Goal: Information Seeking & Learning: Learn about a topic

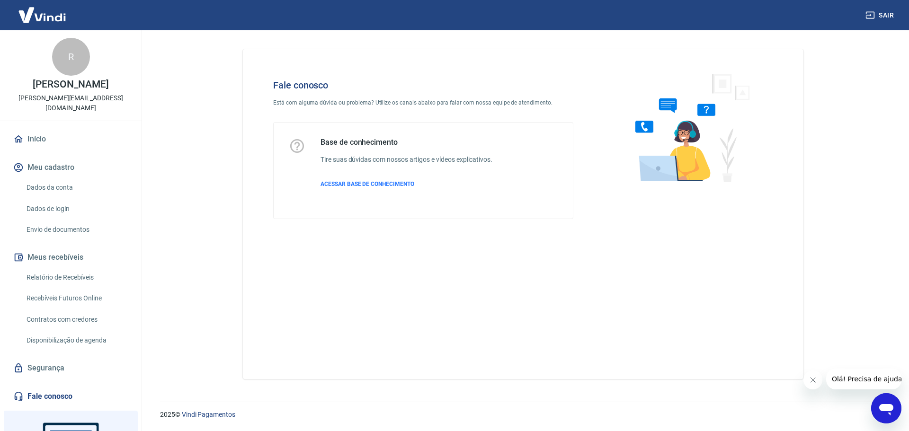
click at [68, 197] on link "Dados da conta" at bounding box center [77, 187] width 108 height 19
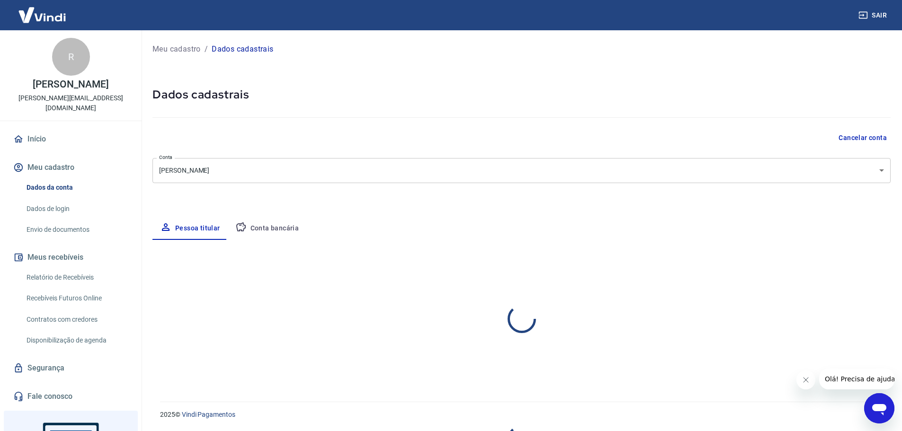
select select "MG"
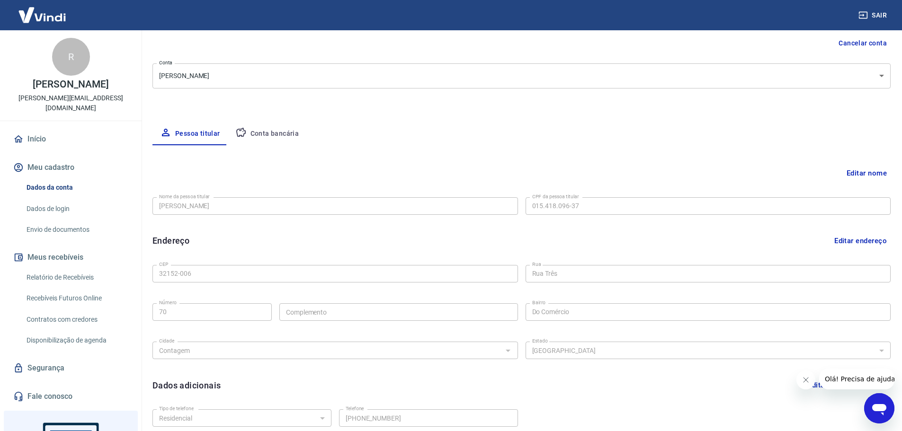
scroll to position [142, 0]
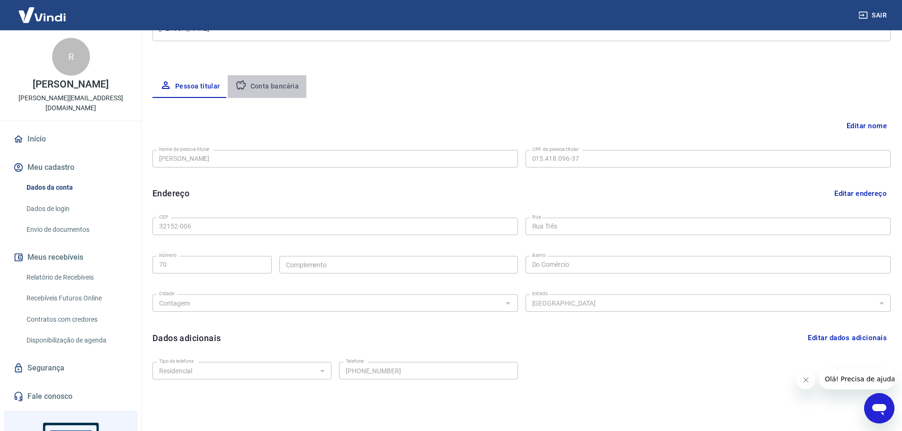
click at [257, 89] on button "Conta bancária" at bounding box center [267, 86] width 79 height 23
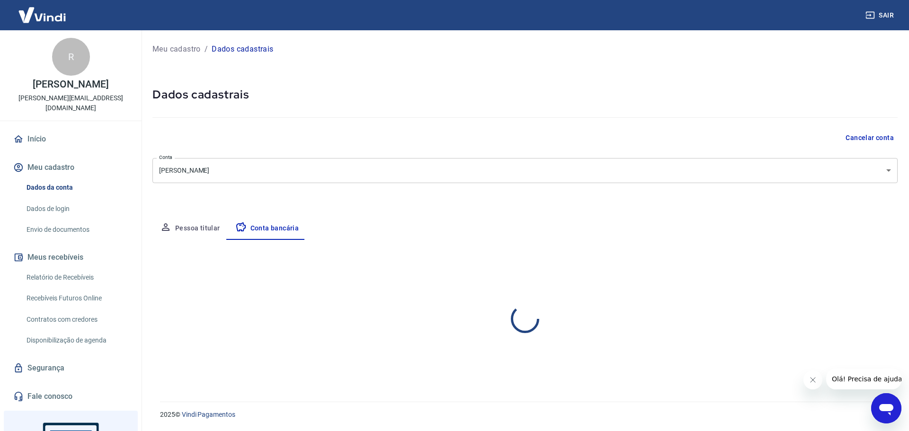
select select "1"
click at [188, 38] on div "Meu cadastro / Dados cadastrais Dados cadastrais Cancelar conta Conta RODRIGO F…" at bounding box center [525, 210] width 768 height 360
click at [184, 45] on p "Meu cadastro" at bounding box center [176, 49] width 48 height 11
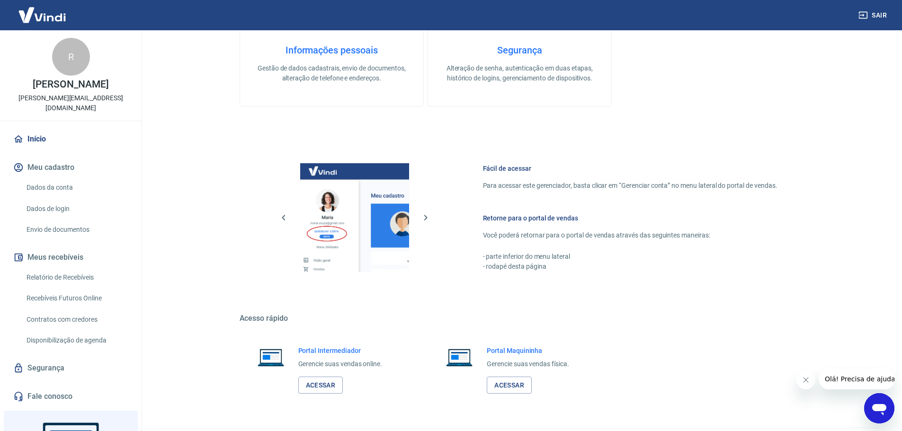
scroll to position [100, 0]
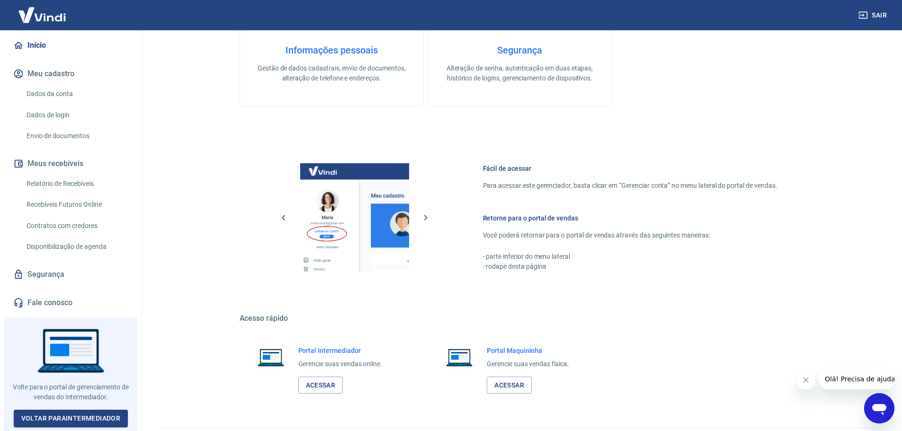
click at [52, 278] on link "Segurança" at bounding box center [70, 274] width 119 height 21
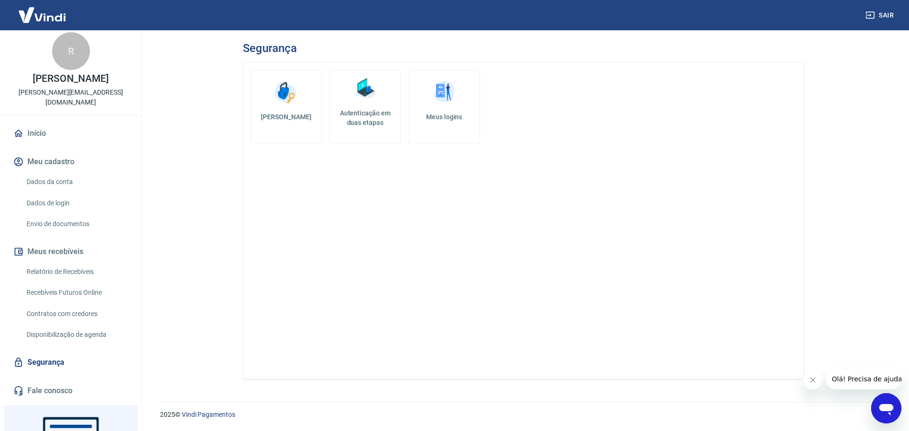
scroll to position [100, 0]
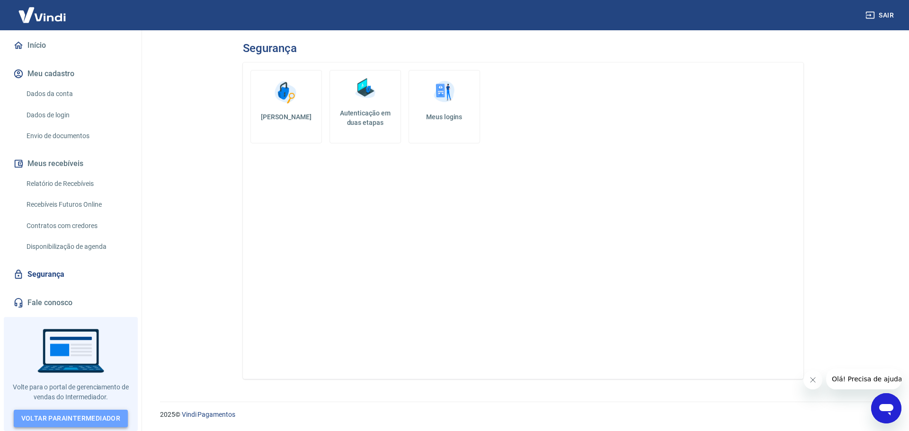
click at [108, 412] on link "Voltar para Intermediador" at bounding box center [71, 419] width 115 height 18
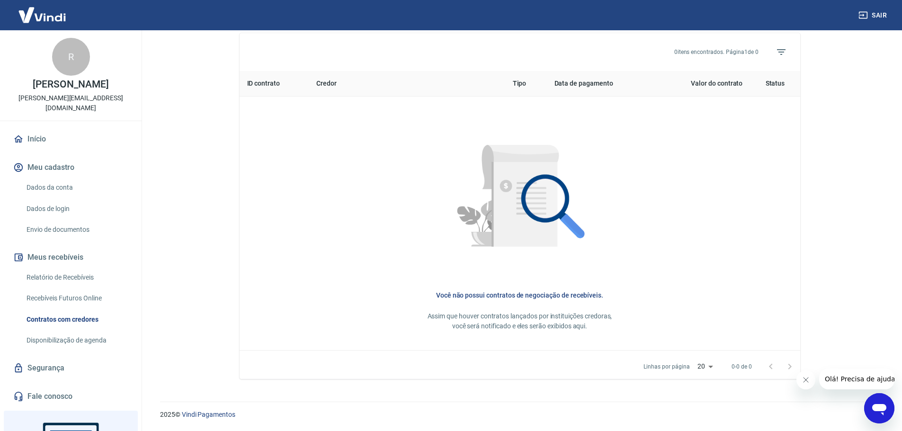
scroll to position [95, 0]
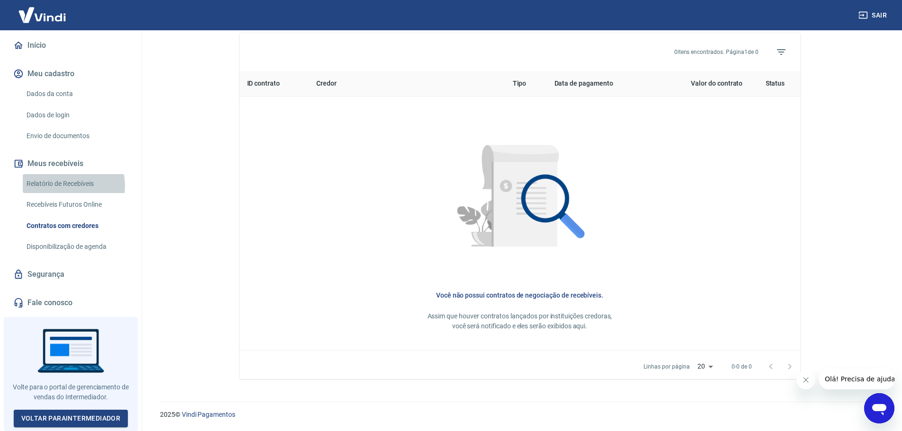
click at [63, 194] on link "Relatório de Recebíveis" at bounding box center [77, 183] width 108 height 19
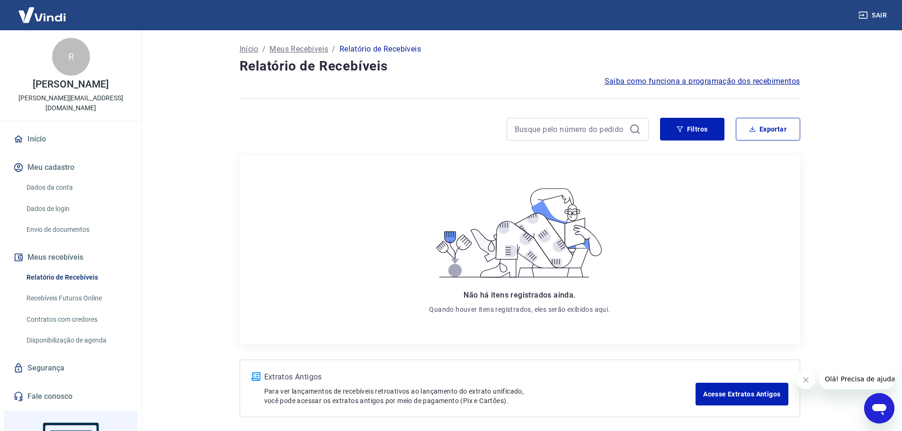
scroll to position [95, 0]
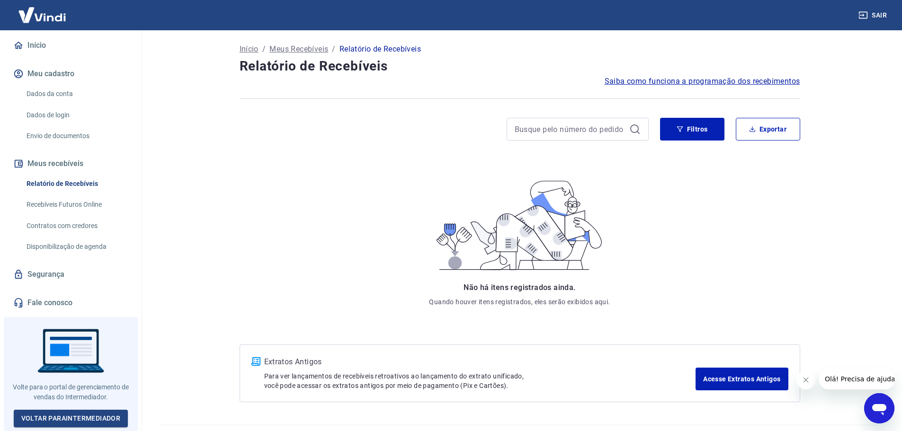
scroll to position [70, 0]
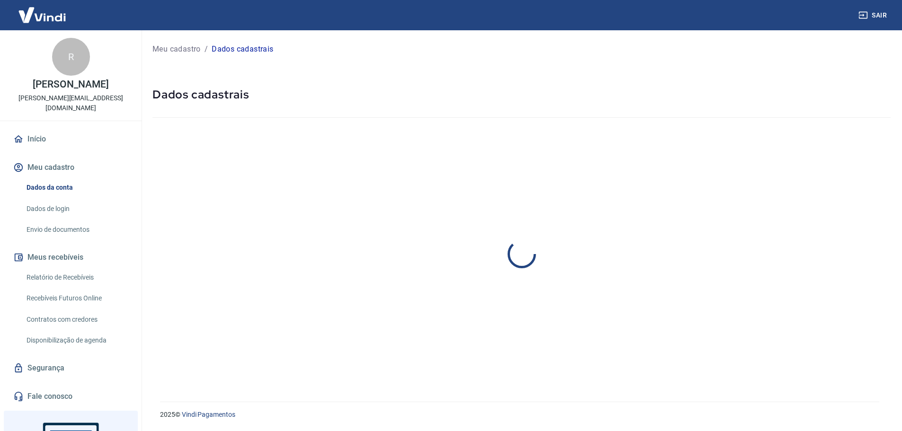
select select "MG"
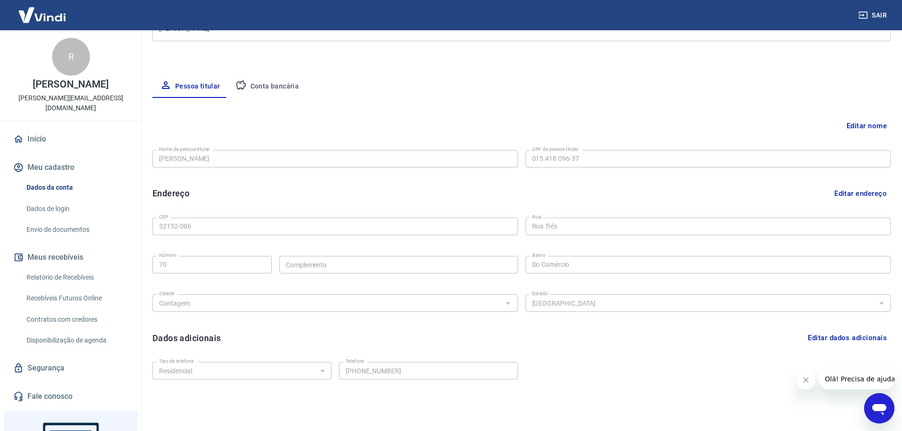
scroll to position [175, 0]
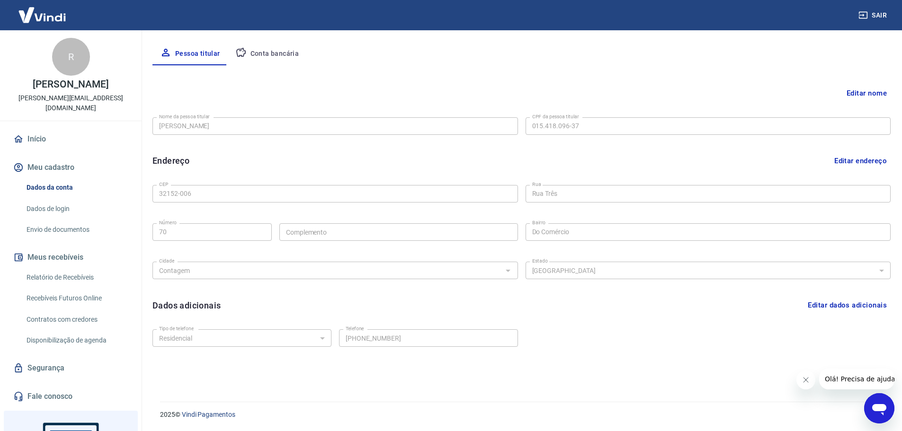
click at [61, 218] on link "Dados de login" at bounding box center [77, 208] width 108 height 19
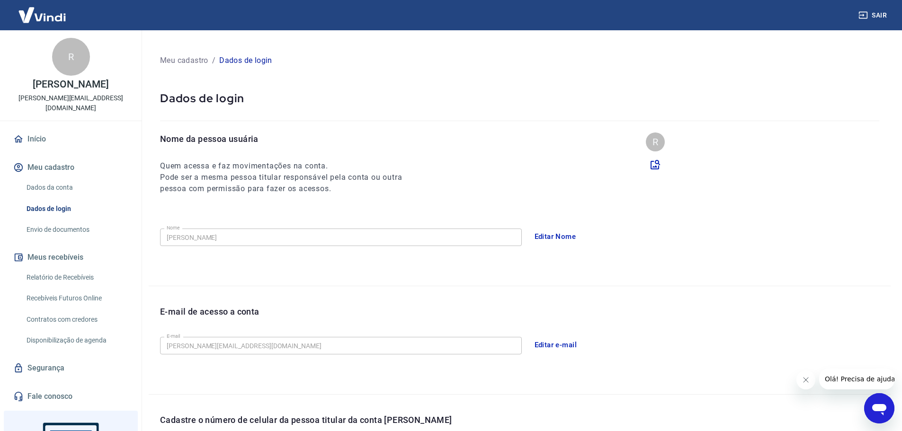
click at [64, 240] on link "Envio de documentos" at bounding box center [77, 229] width 108 height 19
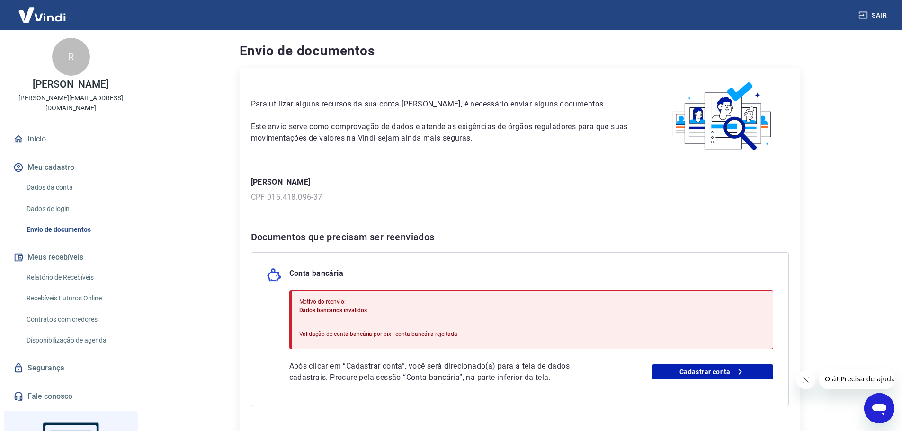
click at [71, 287] on link "Relatório de Recebíveis" at bounding box center [77, 277] width 108 height 19
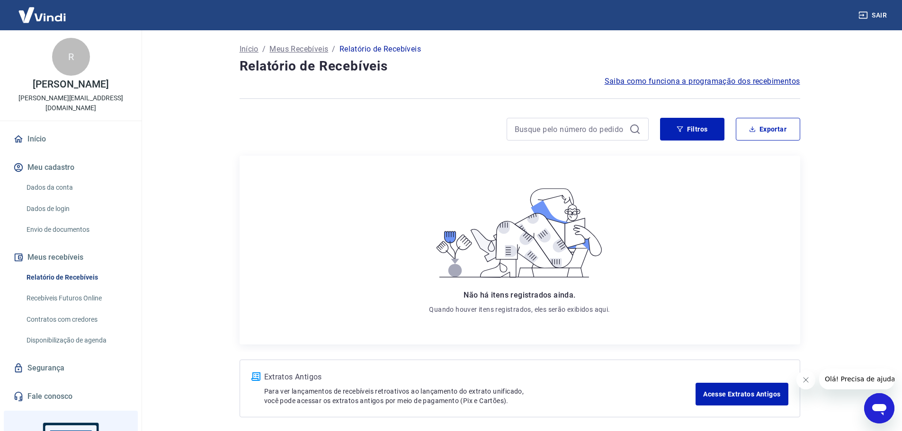
scroll to position [100, 0]
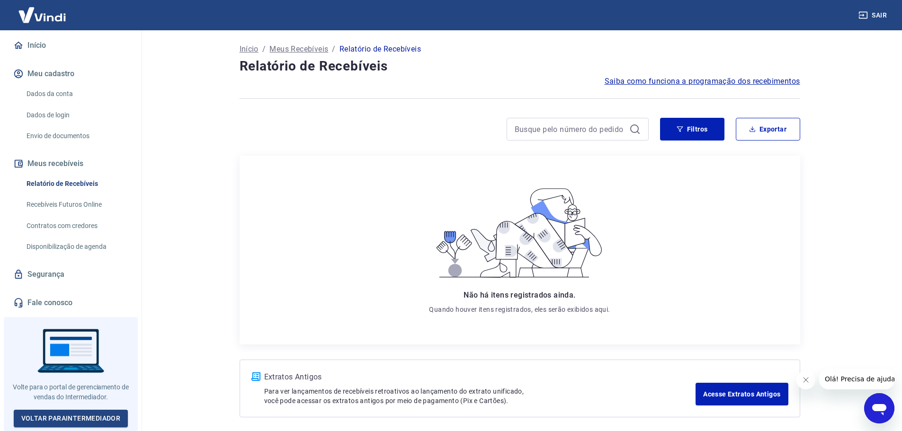
click at [73, 232] on link "Contratos com credores" at bounding box center [77, 225] width 108 height 19
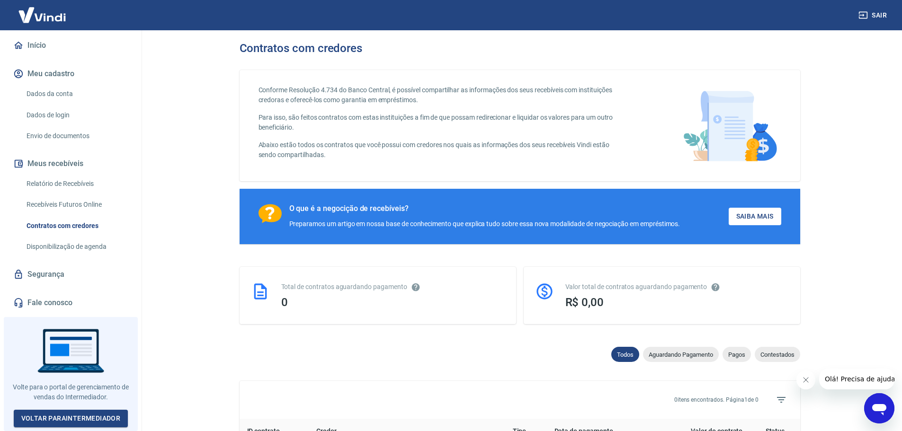
click at [91, 203] on link "Recebíveis Futuros Online" at bounding box center [77, 204] width 108 height 19
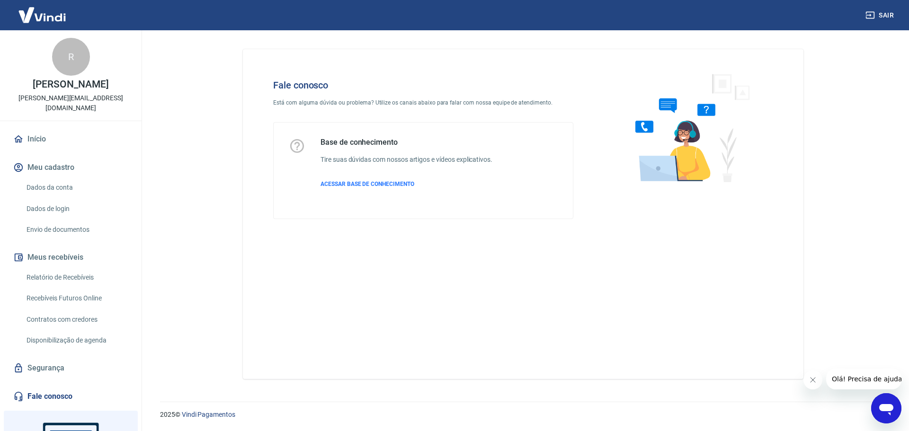
click at [890, 401] on icon "Abrir janela de mensagens" at bounding box center [886, 408] width 17 height 17
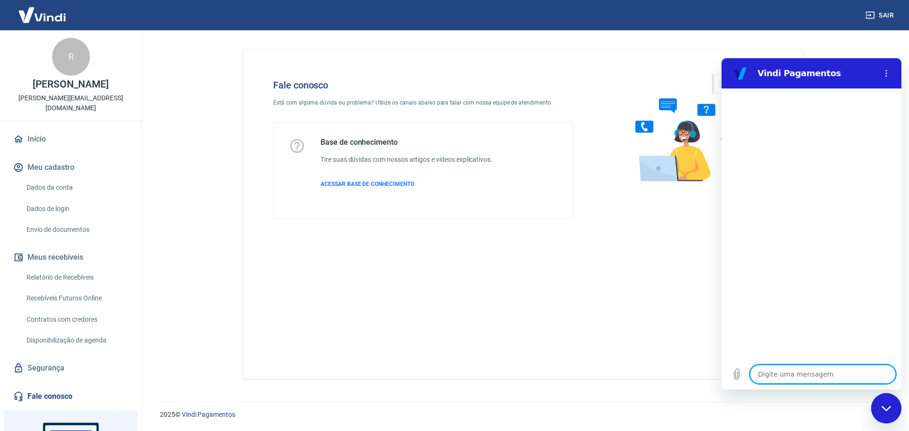
type textarea "C"
type textarea "x"
type textarea "Ca"
type textarea "x"
type textarea "Can"
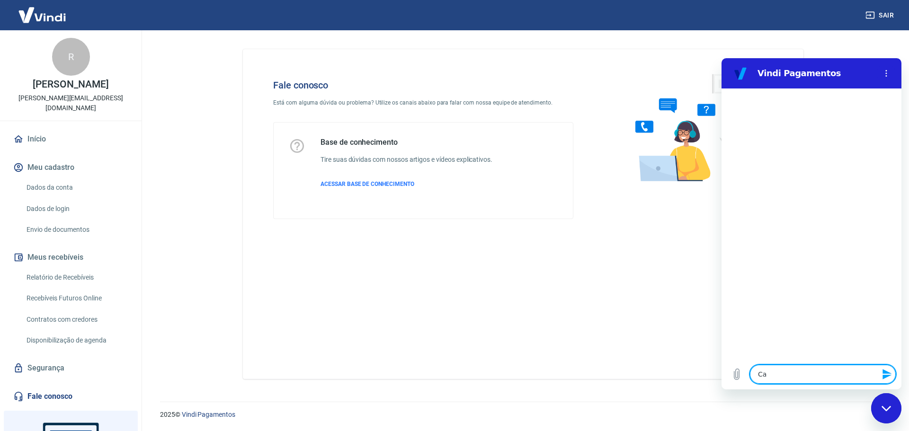
type textarea "x"
type textarea "Canc"
type textarea "x"
type textarea "Cance"
type textarea "x"
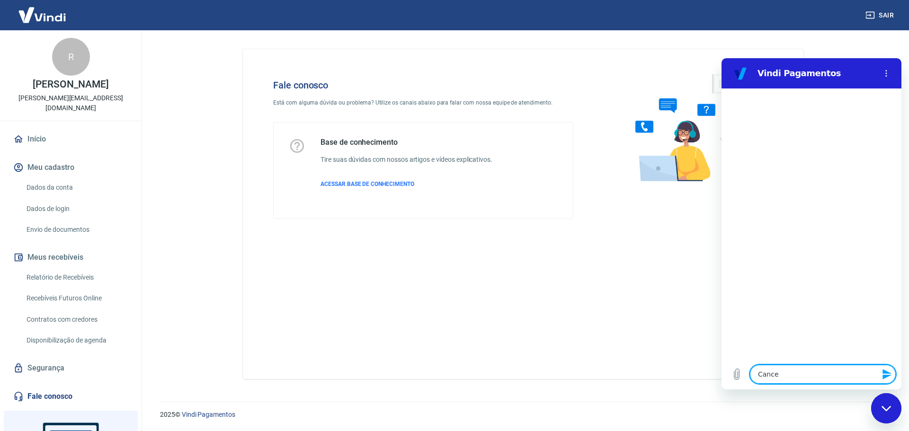
type textarea "Cancel"
type textarea "x"
type textarea "Cancela"
type textarea "x"
type textarea "Cancelar"
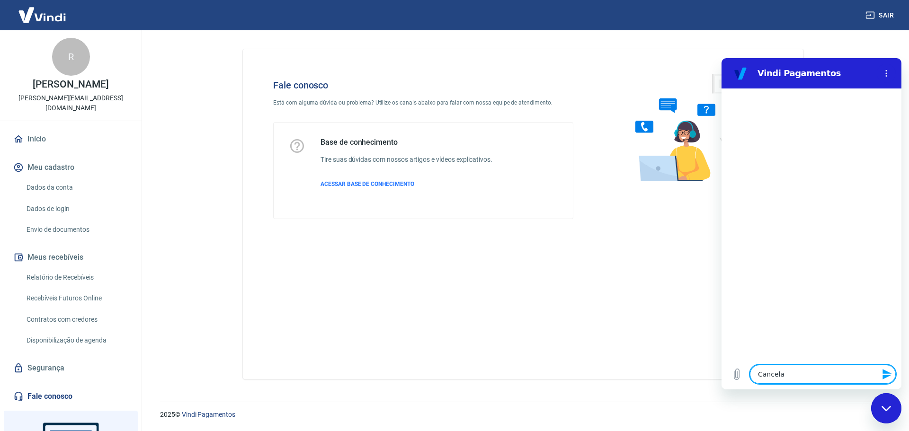
type textarea "x"
type textarea "Cancelar"
type textarea "x"
type textarea "Cancelar a"
type textarea "x"
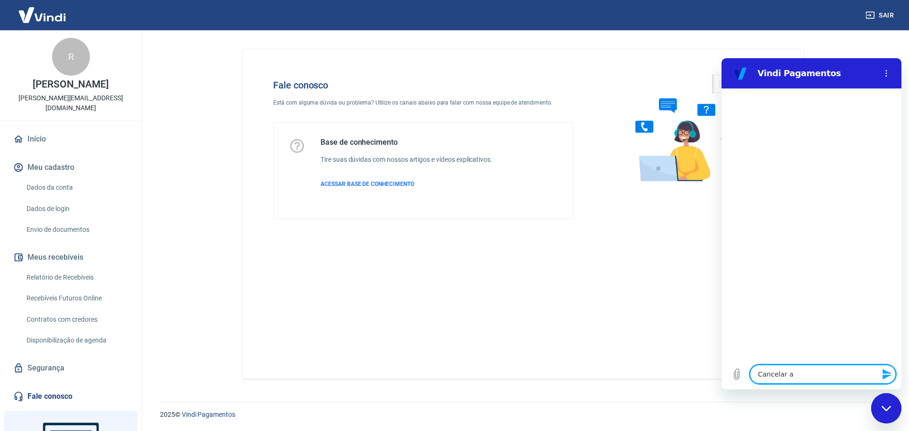
type textarea "Cancelar as"
type textarea "x"
type textarea "Cancelar ass"
type textarea "x"
type textarea "Cancelar assi"
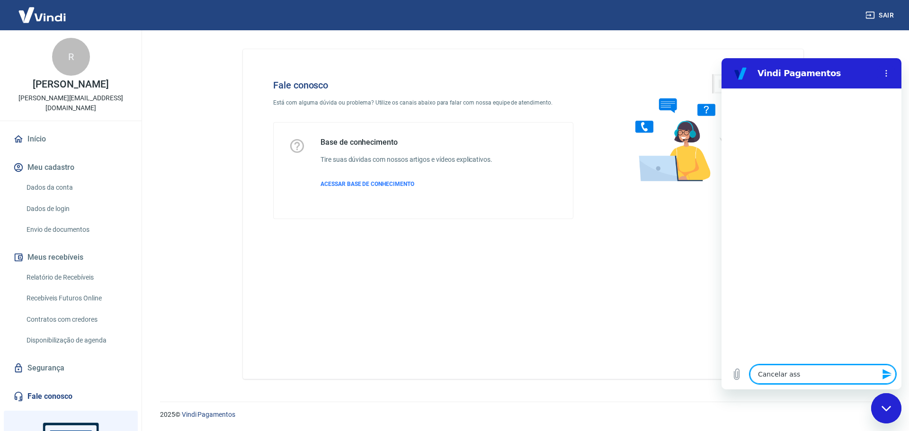
type textarea "x"
type textarea "Cancelar assin"
type textarea "x"
type textarea "Cancelar assina"
type textarea "x"
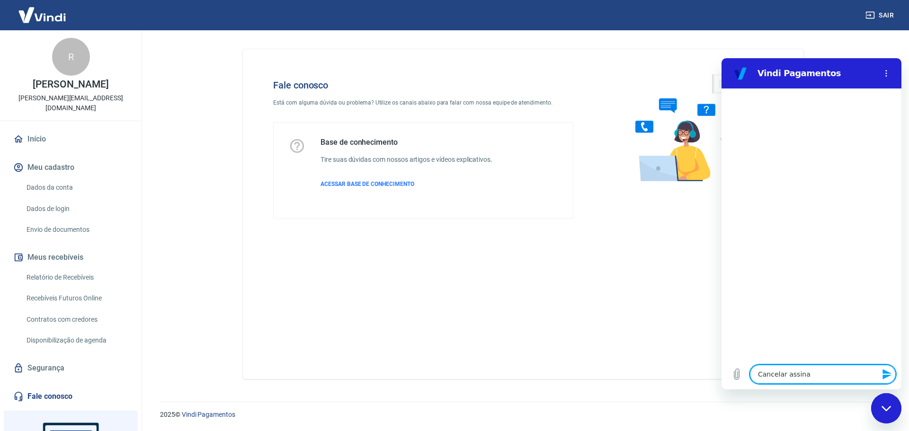
type textarea "Cancelar assinat"
type textarea "x"
type textarea "Cancelar assinatu"
type textarea "x"
type textarea "Cancelar assinatur"
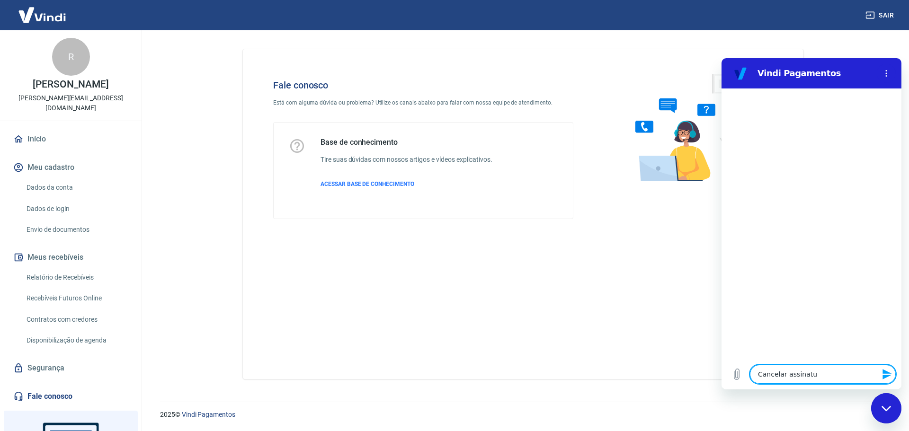
type textarea "x"
type textarea "Cancelar assinatura"
type textarea "x"
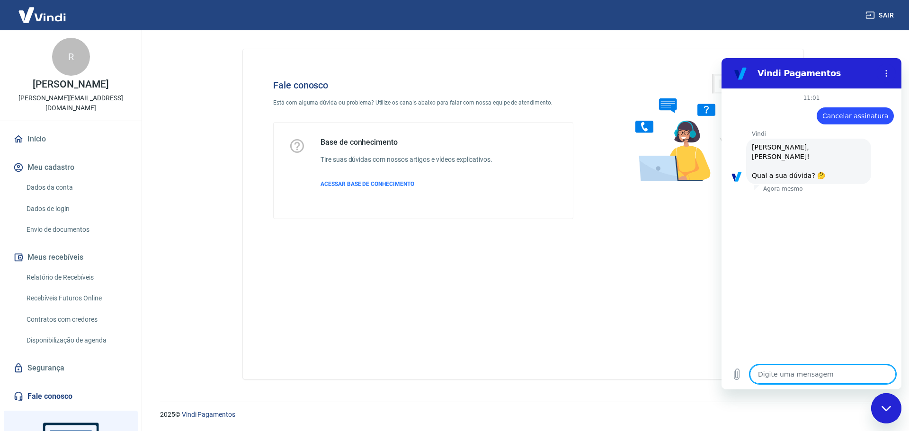
scroll to position [32, 0]
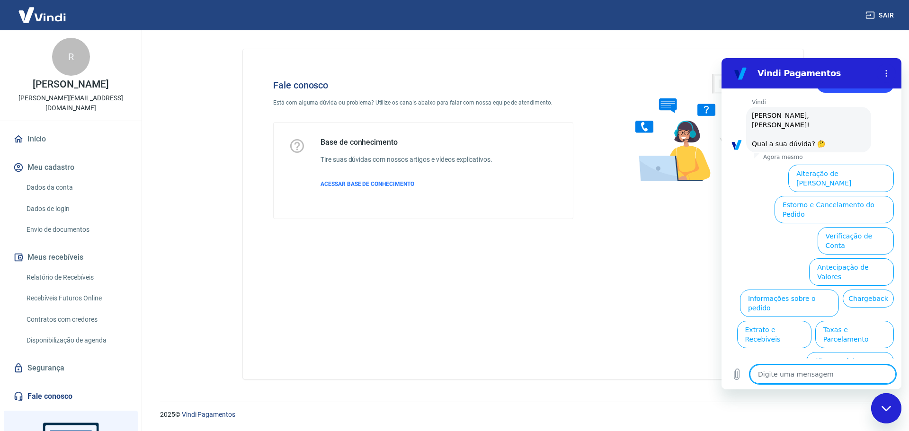
click at [859, 384] on button "Assinaturas e Faturas Tray" at bounding box center [848, 397] width 91 height 27
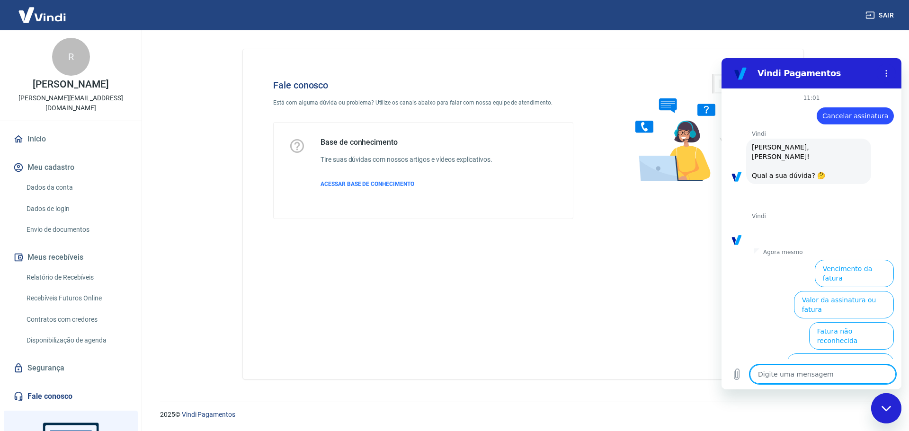
scroll to position [73, 0]
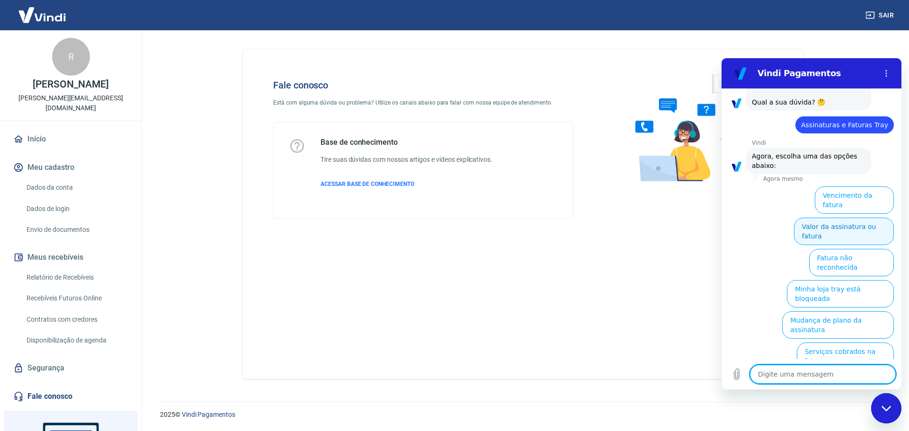
click at [867, 219] on button "Valor da assinatura ou fatura" at bounding box center [844, 231] width 100 height 27
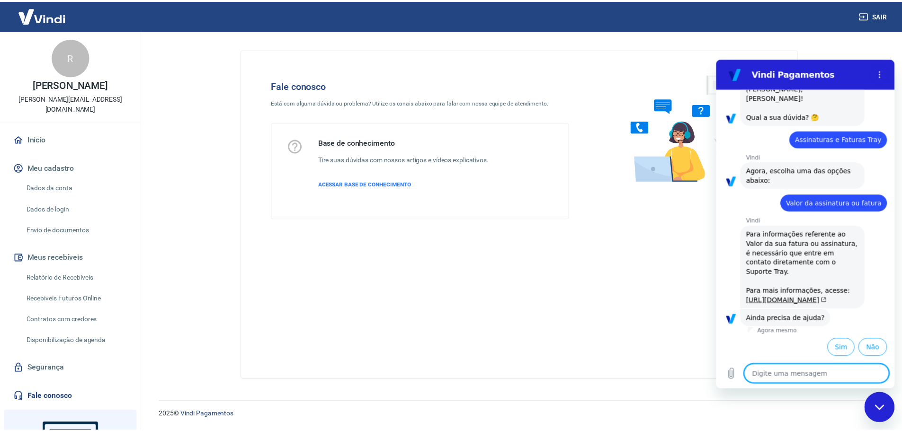
scroll to position [88, 0]
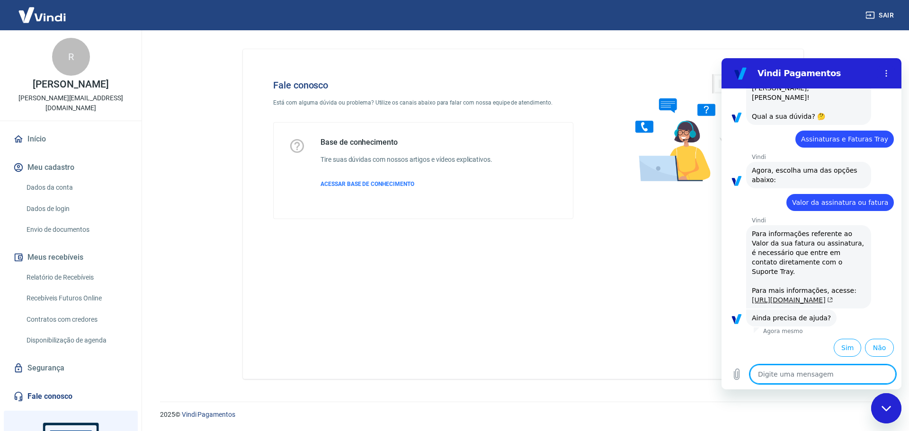
click at [766, 296] on link "[URL][DOMAIN_NAME]" at bounding box center [792, 300] width 81 height 8
type textarea "x"
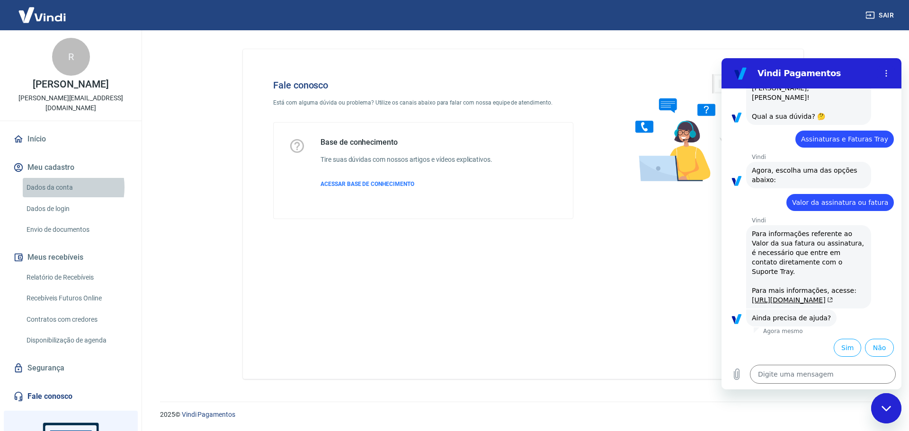
click at [55, 197] on link "Dados da conta" at bounding box center [77, 187] width 108 height 19
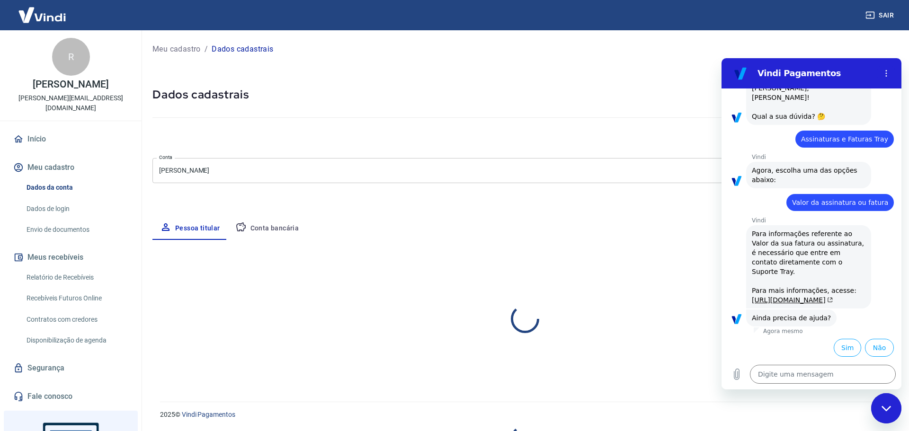
select select "MG"
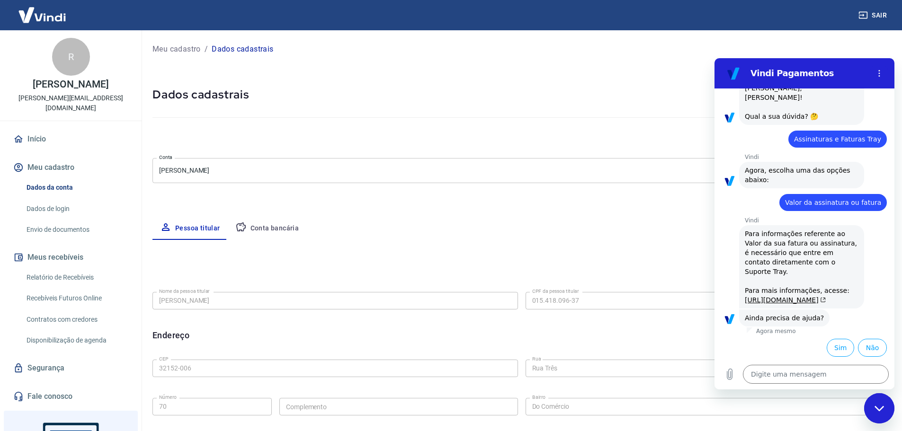
click at [48, 217] on link "Dados de login" at bounding box center [77, 208] width 108 height 19
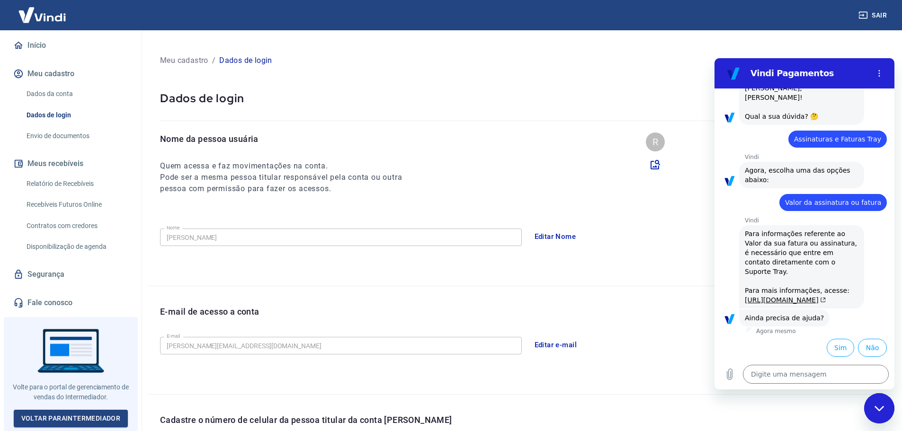
scroll to position [6, 0]
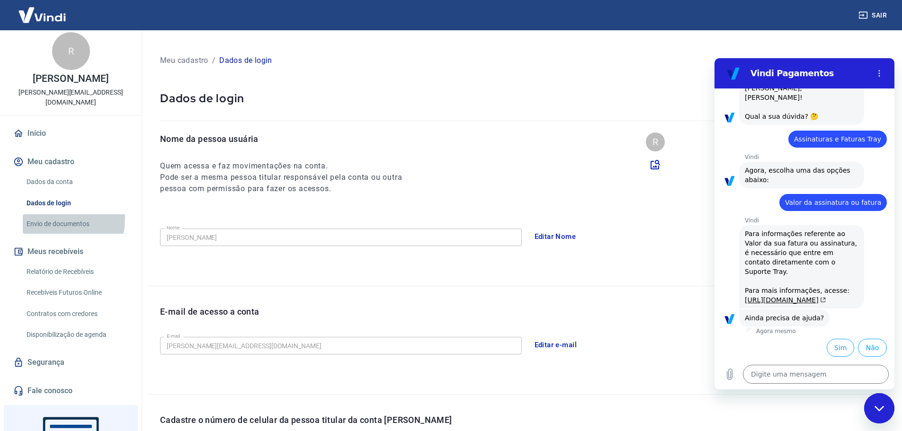
click at [43, 229] on link "Envio de documentos" at bounding box center [77, 224] width 108 height 19
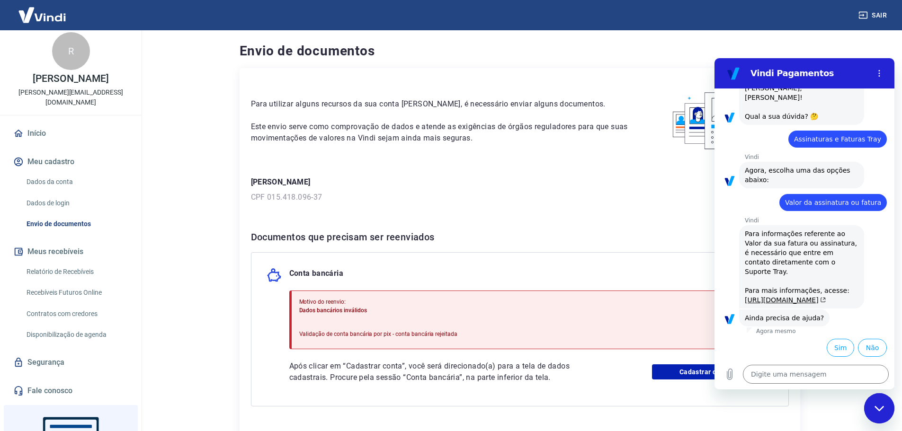
scroll to position [73, 0]
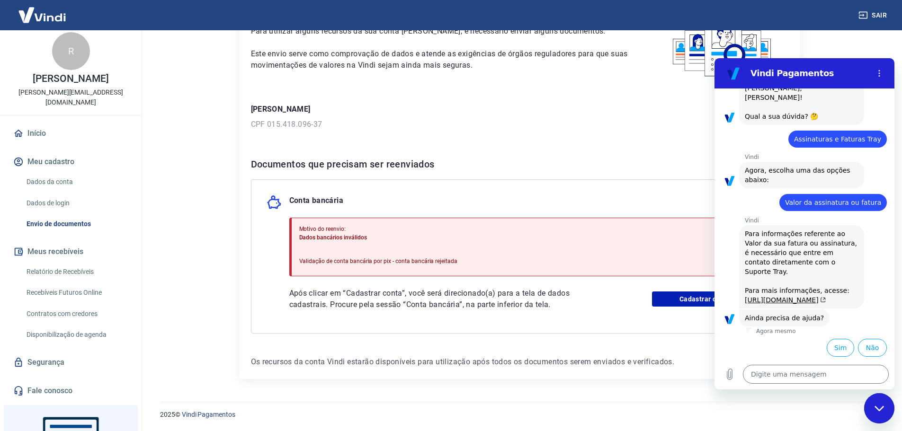
click at [47, 276] on link "Relatório de Recebíveis" at bounding box center [77, 271] width 108 height 19
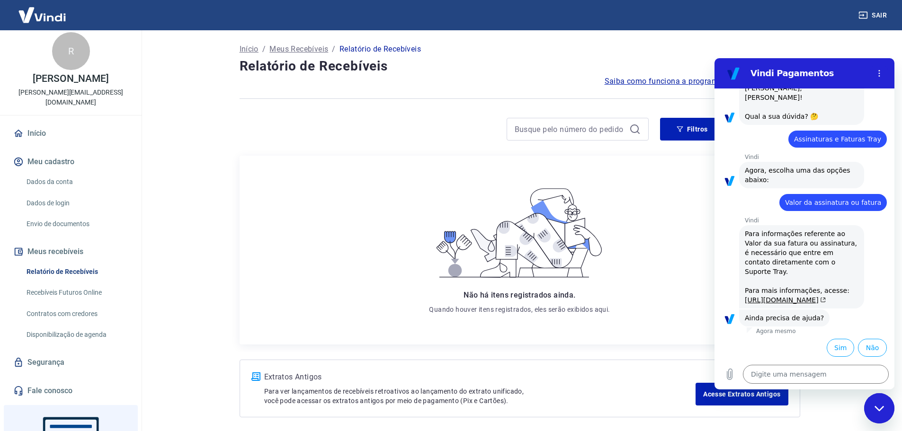
click at [60, 298] on link "Recebíveis Futuros Online" at bounding box center [77, 292] width 108 height 19
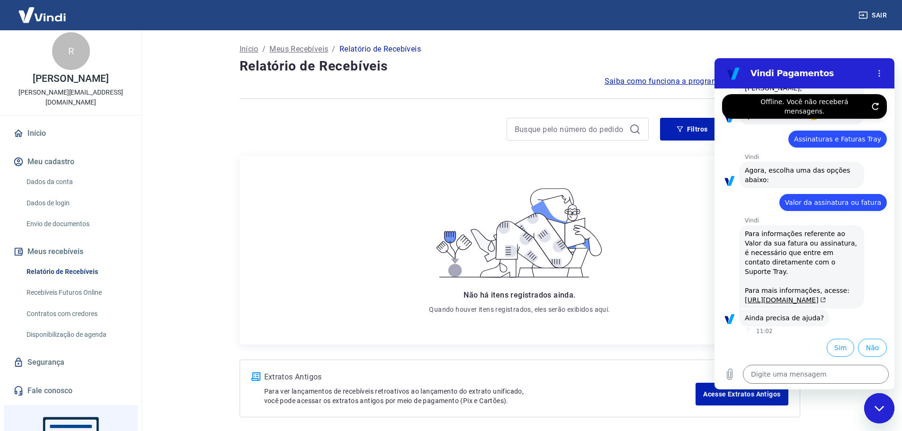
type textarea "x"
